Goal: Task Accomplishment & Management: Manage account settings

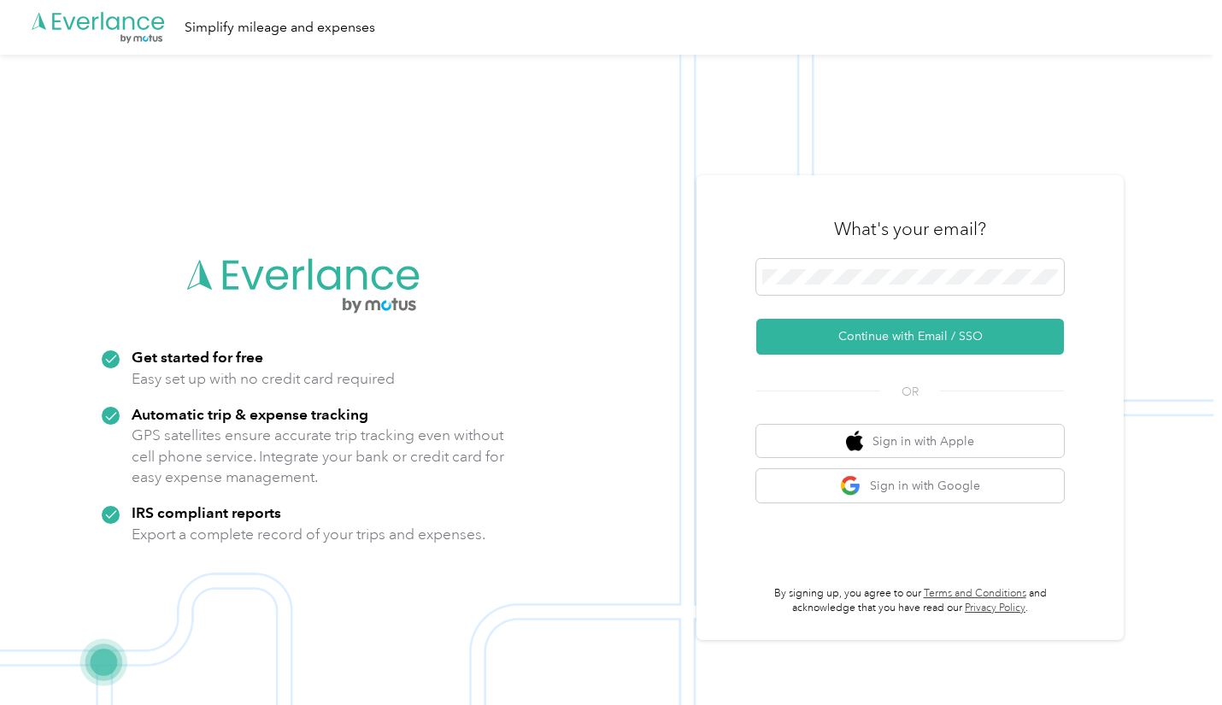
click at [918, 330] on button "Continue with Email / SSO" at bounding box center [910, 337] width 308 height 36
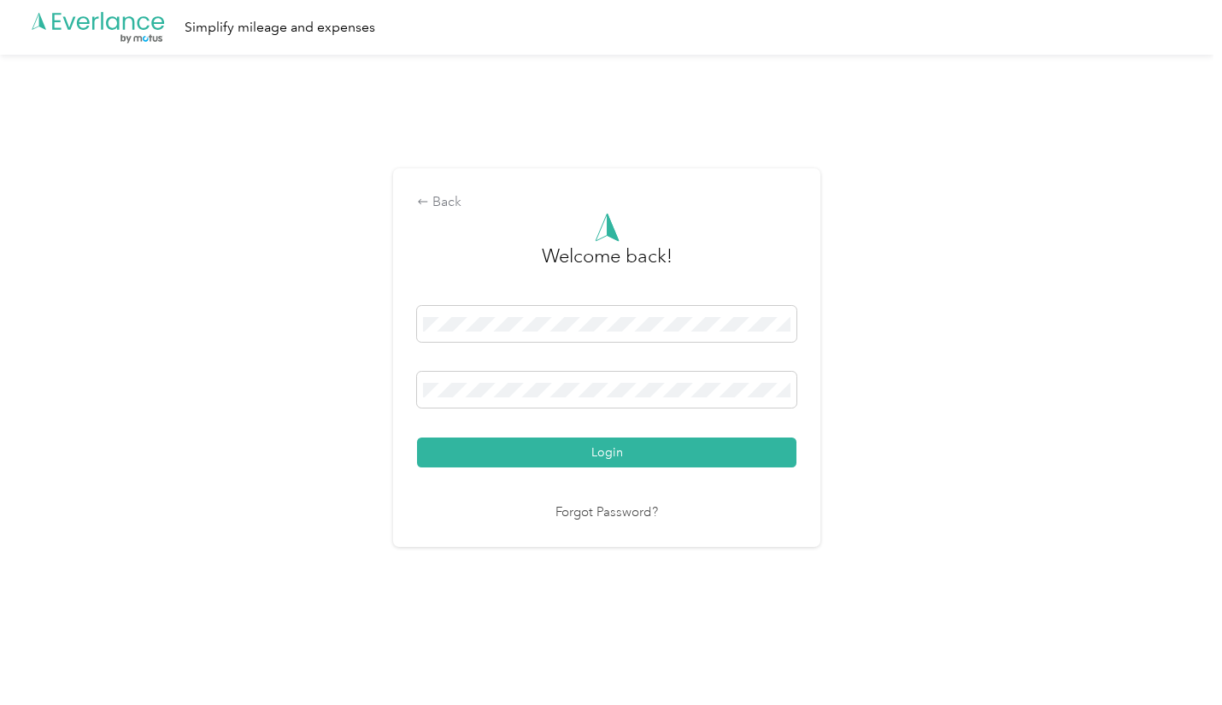
click at [607, 458] on button "Login" at bounding box center [606, 452] width 379 height 30
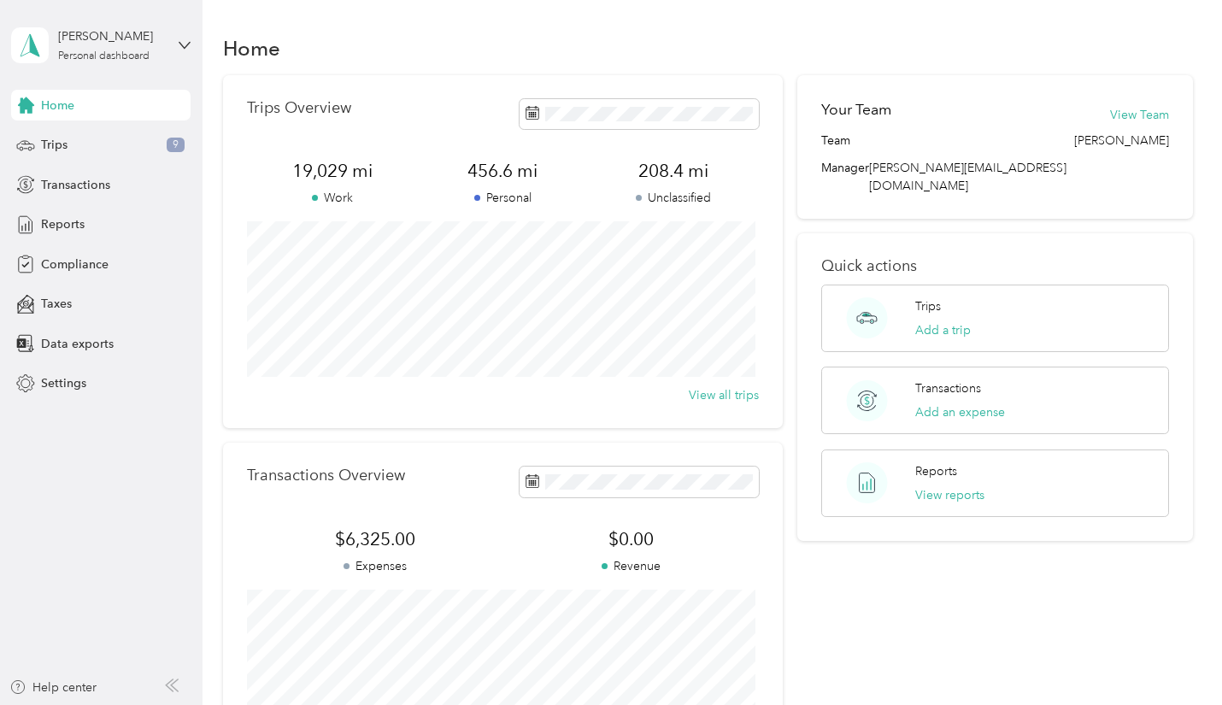
click at [65, 143] on span "Trips" at bounding box center [54, 145] width 26 height 18
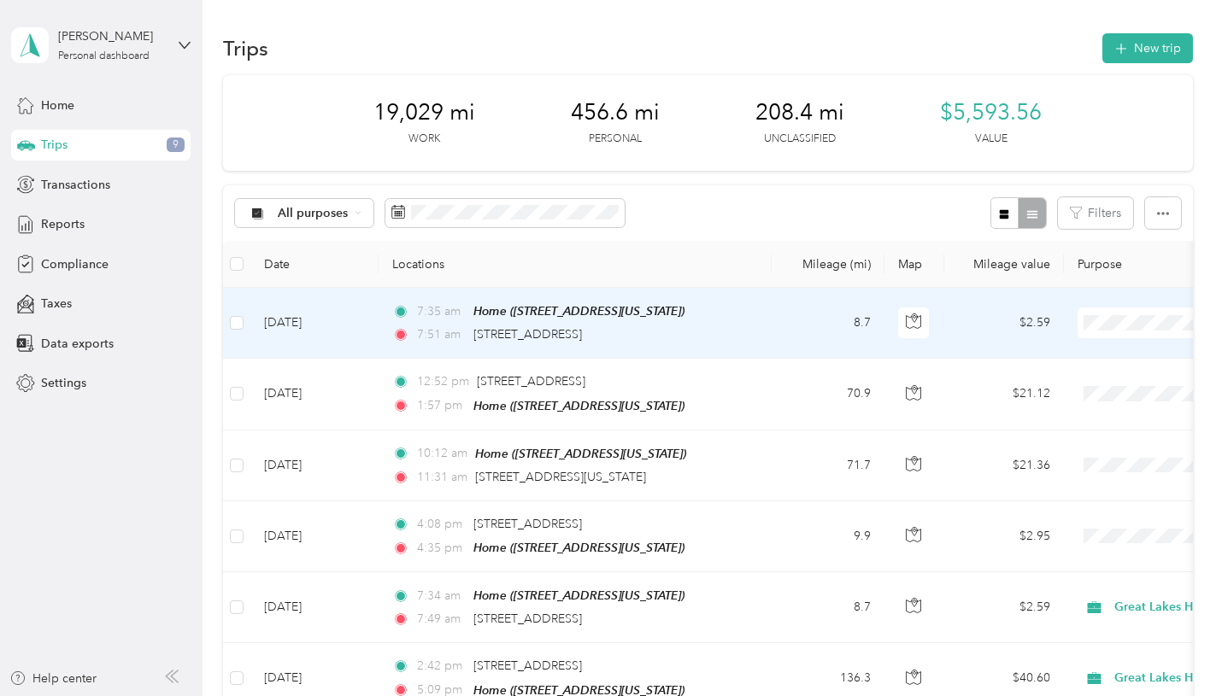
click at [1110, 355] on span "Great Lakes Hotel Supply Co." at bounding box center [1136, 353] width 166 height 18
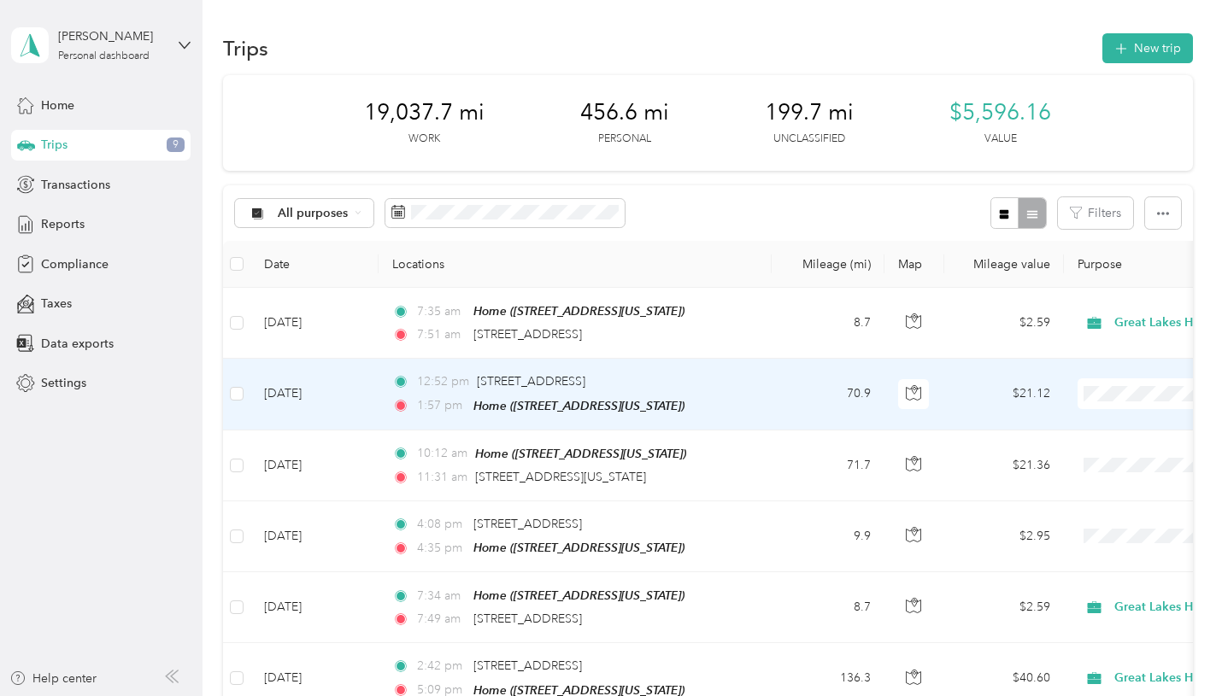
click at [1083, 455] on span "Personal" at bounding box center [1136, 454] width 166 height 18
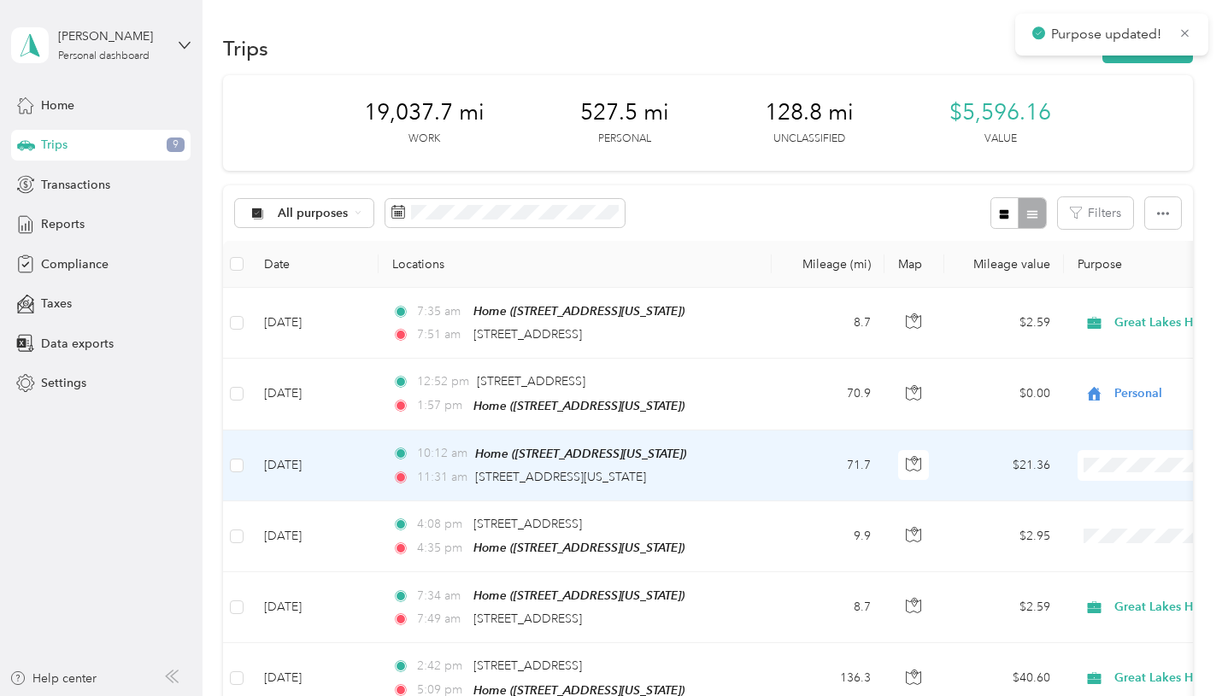
click at [1055, 524] on span "Personal" at bounding box center [1136, 526] width 166 height 18
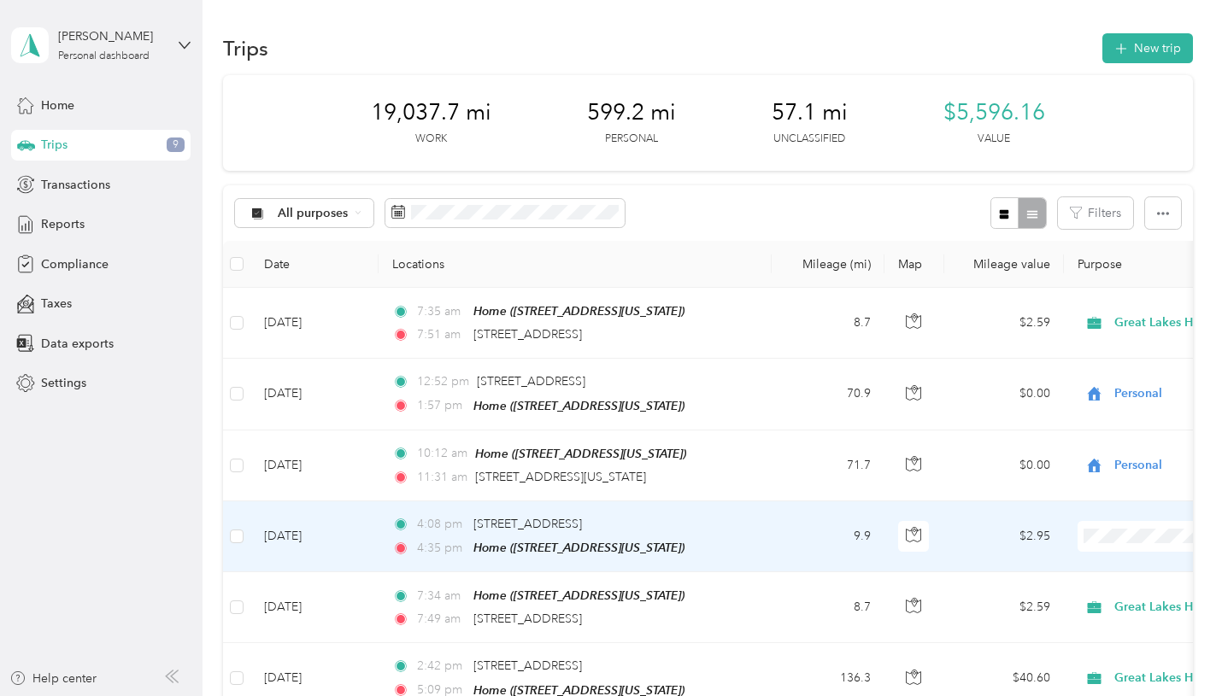
click at [1116, 565] on span "Great Lakes Hotel Supply Co." at bounding box center [1136, 567] width 166 height 18
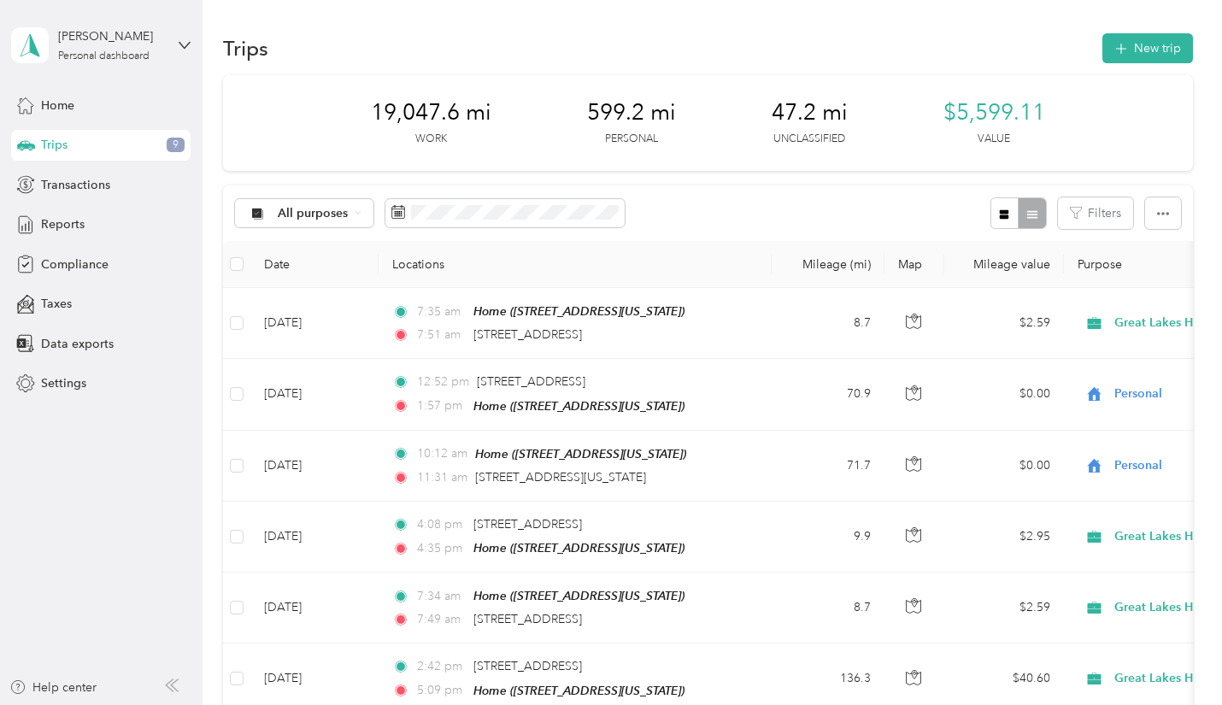
click at [66, 222] on span "Reports" at bounding box center [63, 224] width 44 height 18
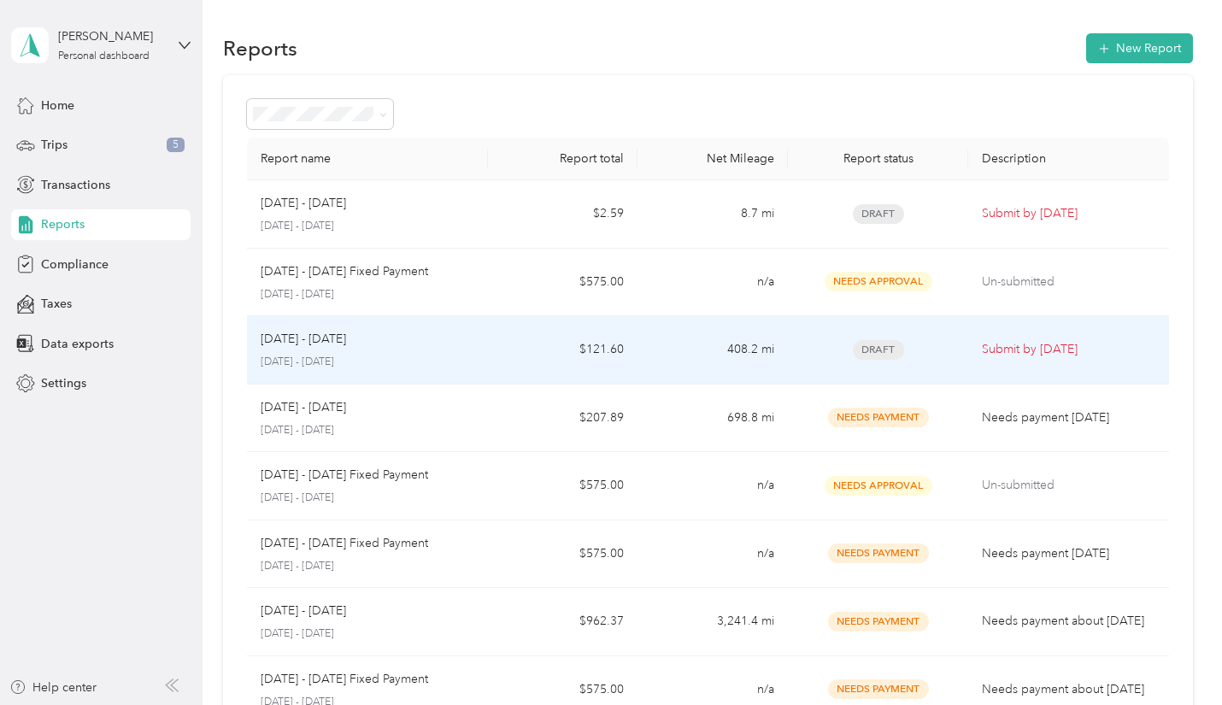
click at [505, 357] on td "$121.60" at bounding box center [563, 350] width 150 height 68
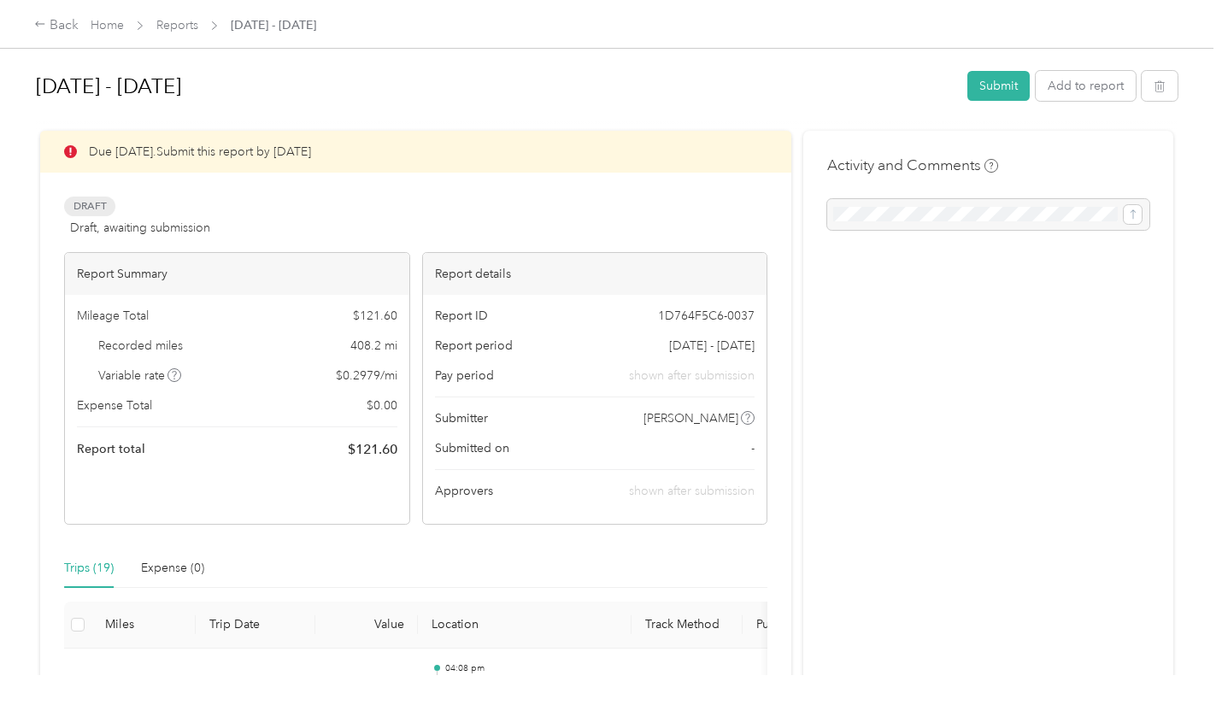
click at [988, 81] on button "Submit" at bounding box center [998, 86] width 62 height 30
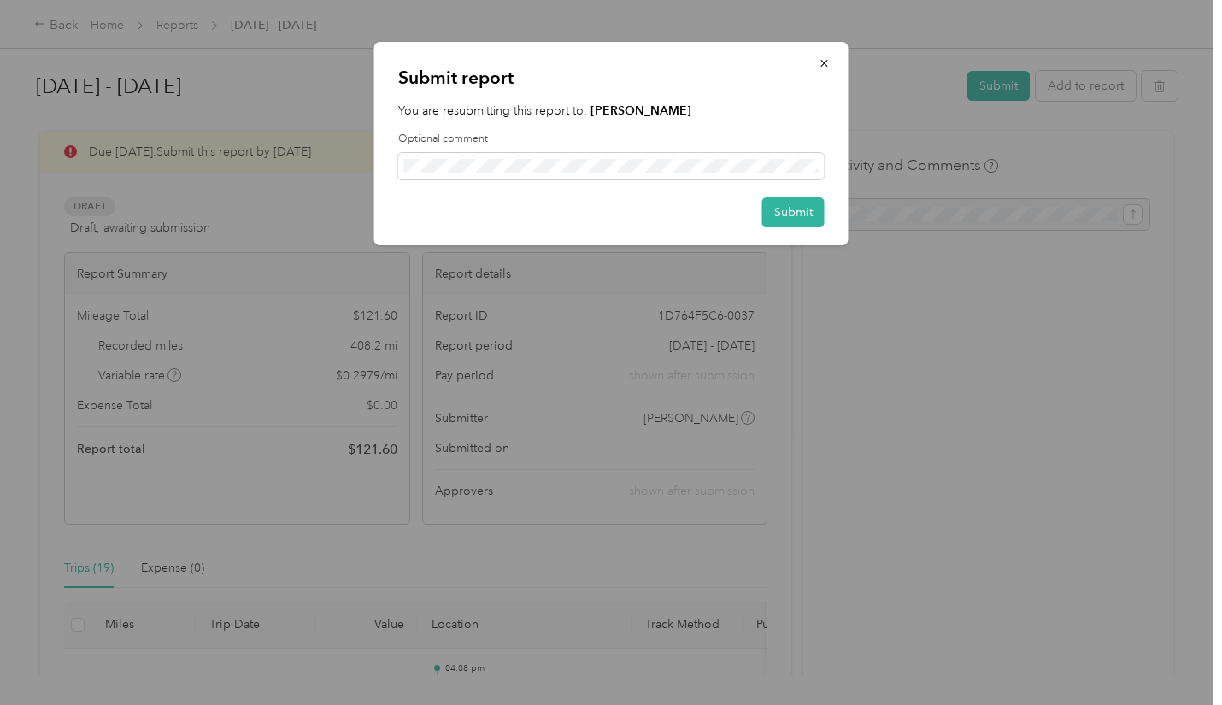
click at [797, 211] on button "Submit" at bounding box center [793, 212] width 62 height 30
